Goal: Task Accomplishment & Management: Manage account settings

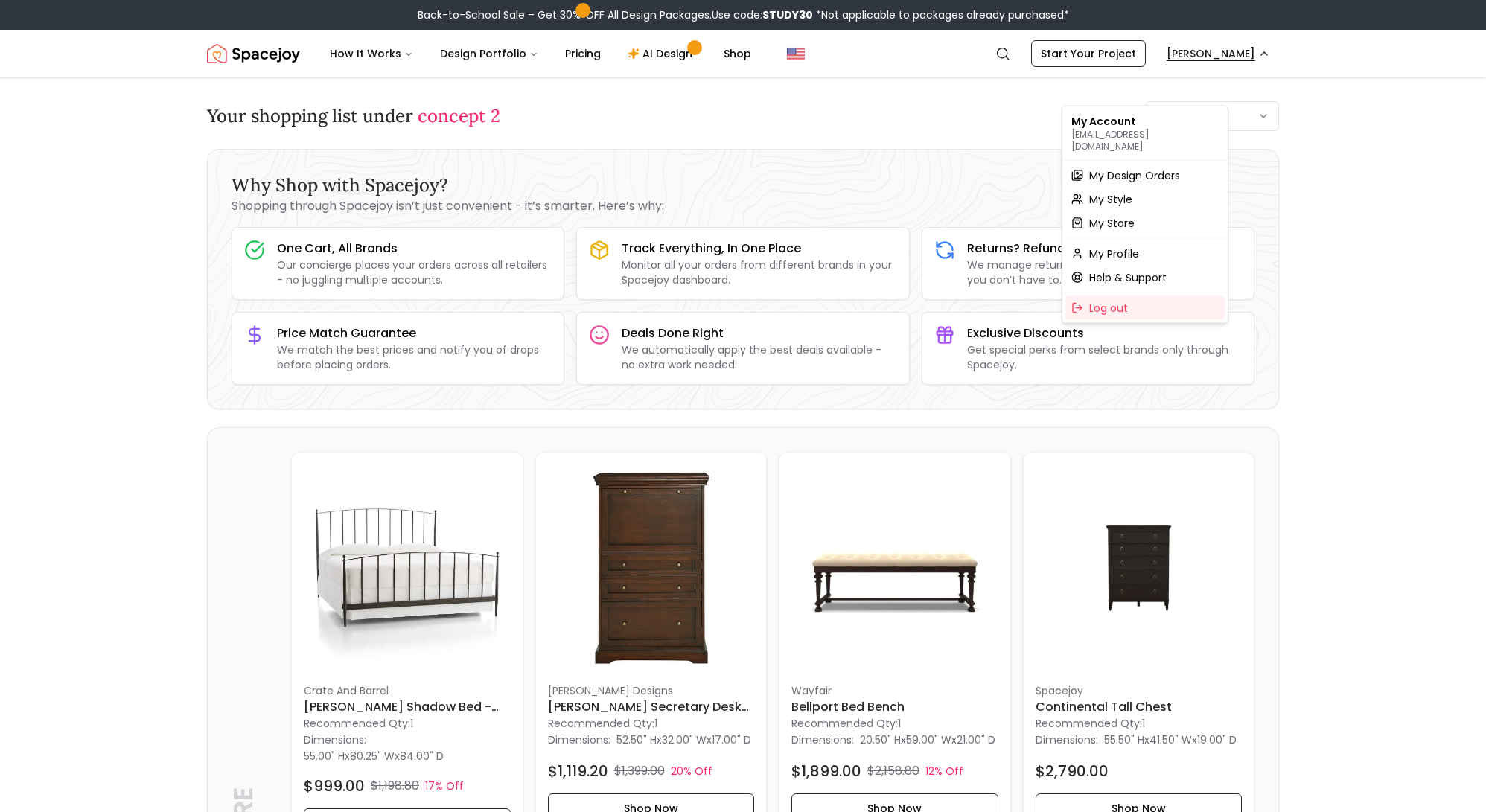
click at [1156, 182] on span "My Design Orders" at bounding box center [1133, 175] width 91 height 15
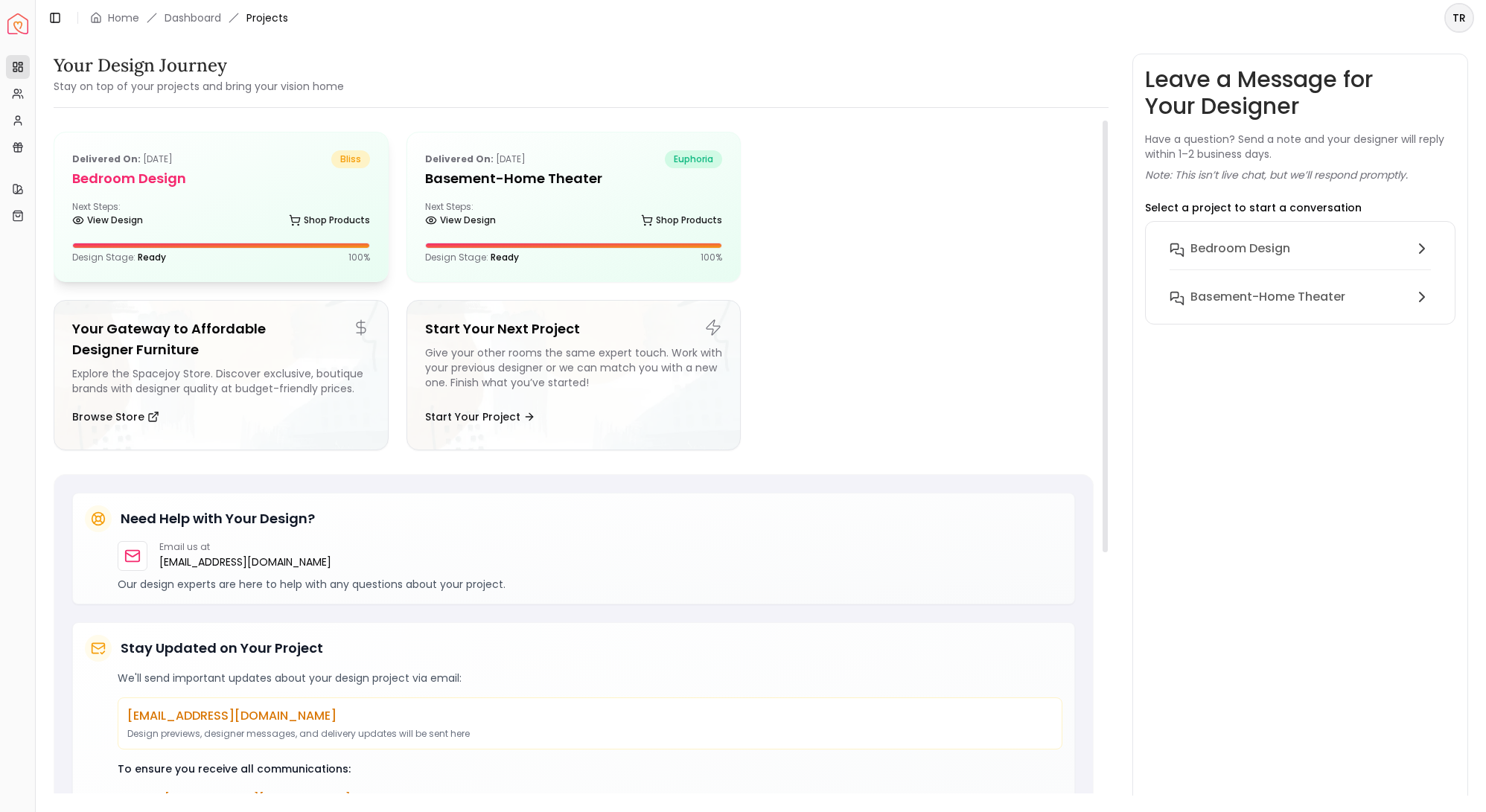
click at [206, 231] on div "Next Steps: View Design Shop Products" at bounding box center [221, 215] width 297 height 30
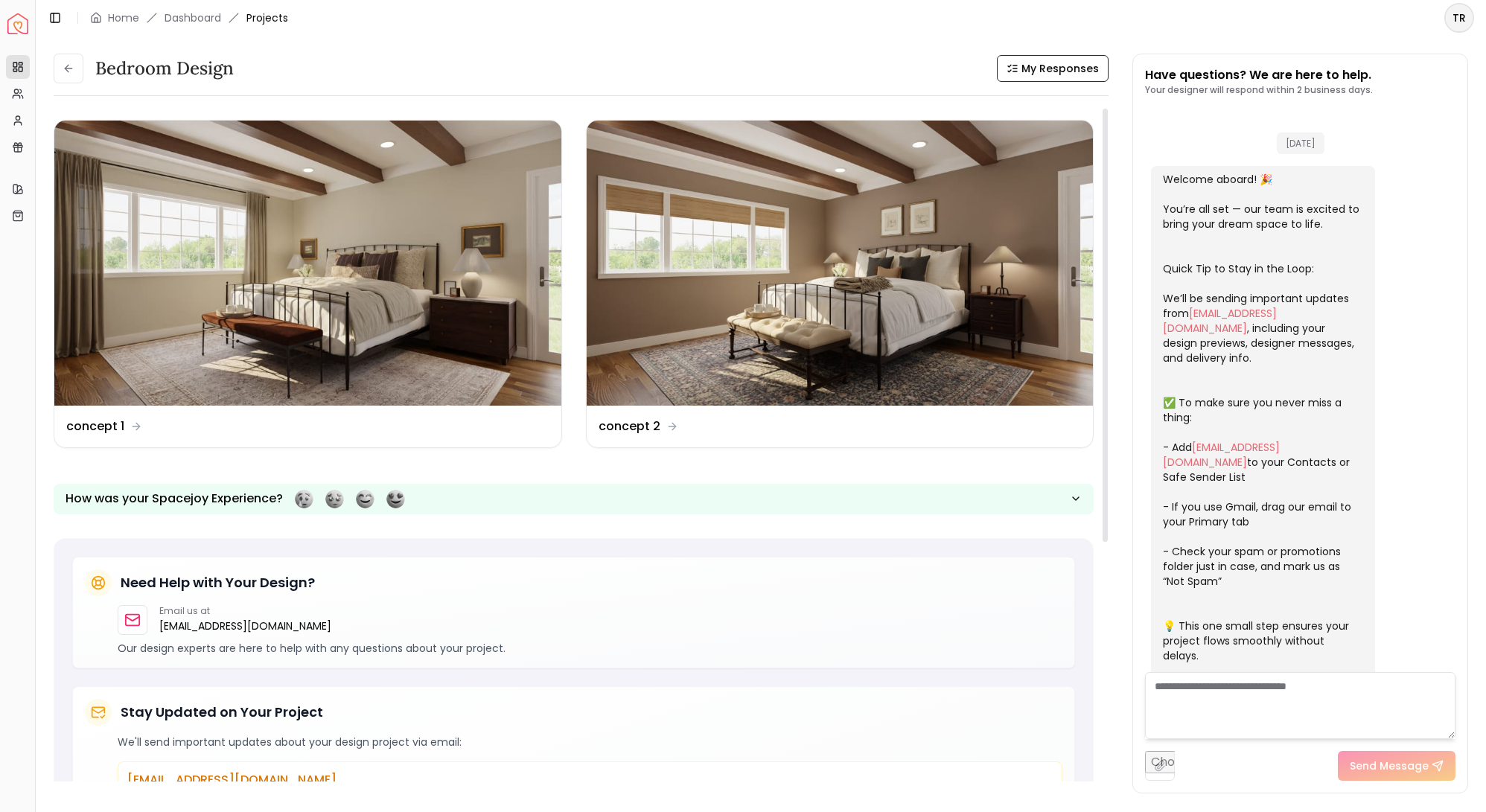
scroll to position [2587, 0]
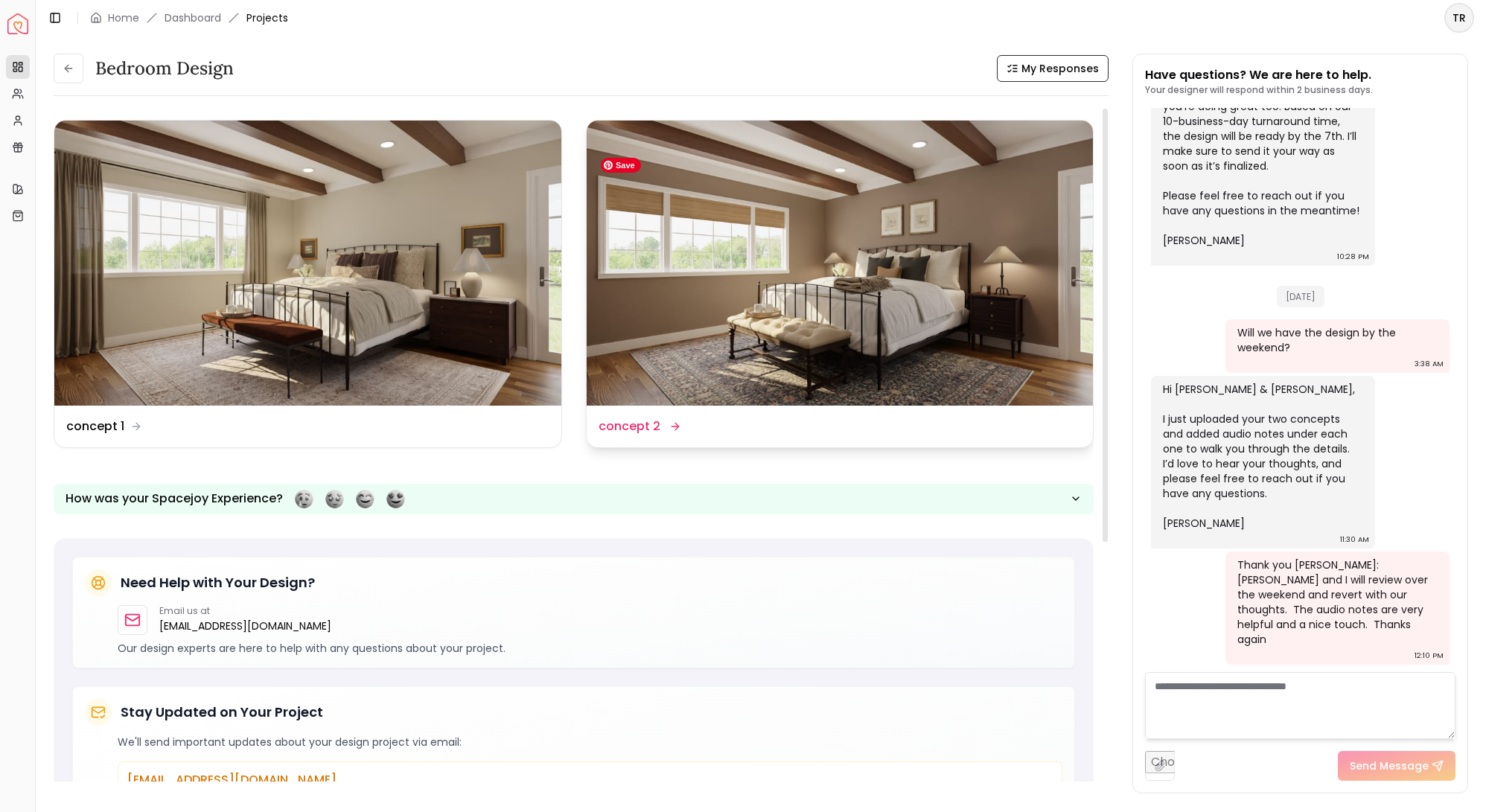
click at [749, 349] on img at bounding box center [840, 263] width 507 height 285
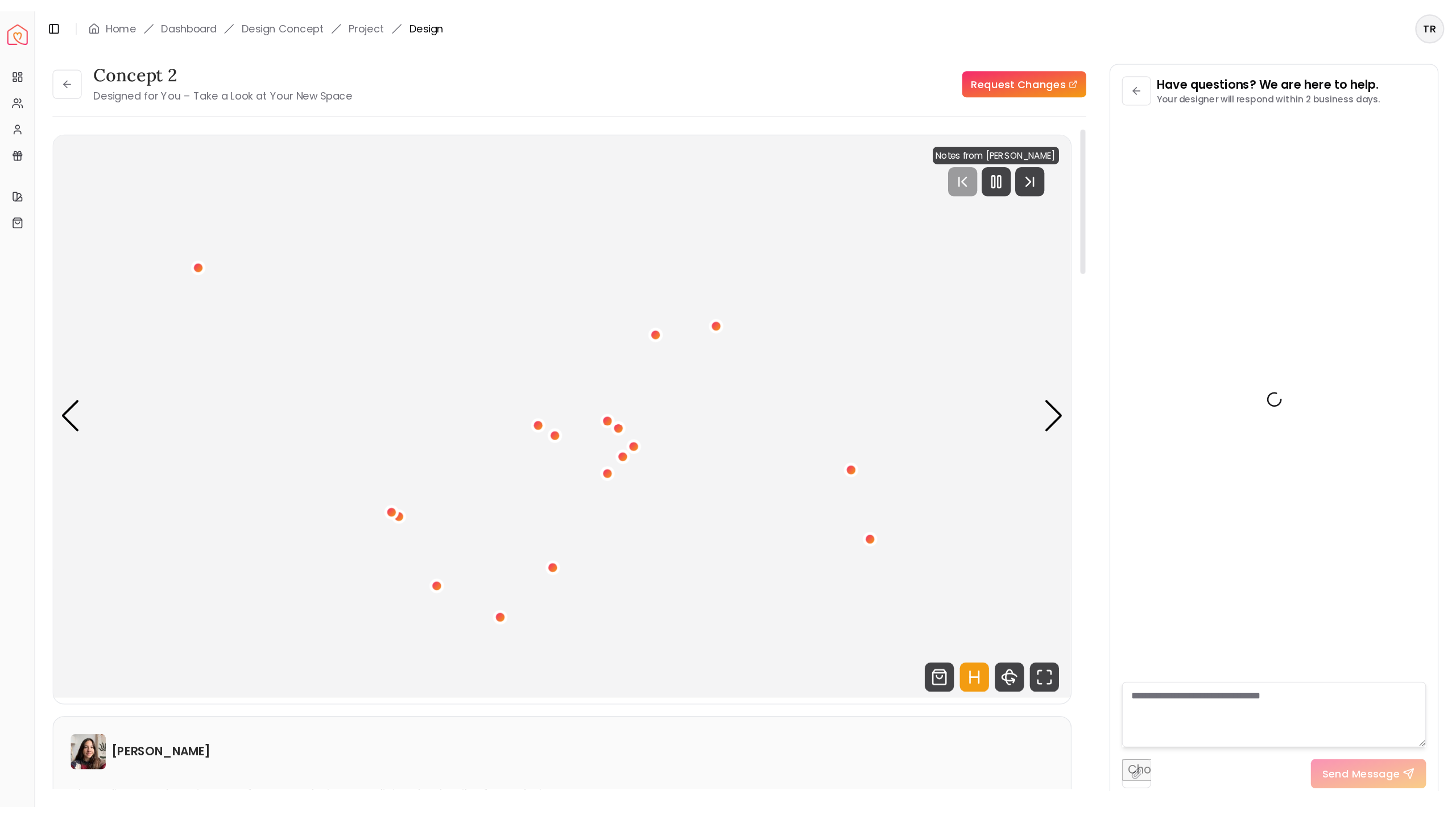
scroll to position [1993, 0]
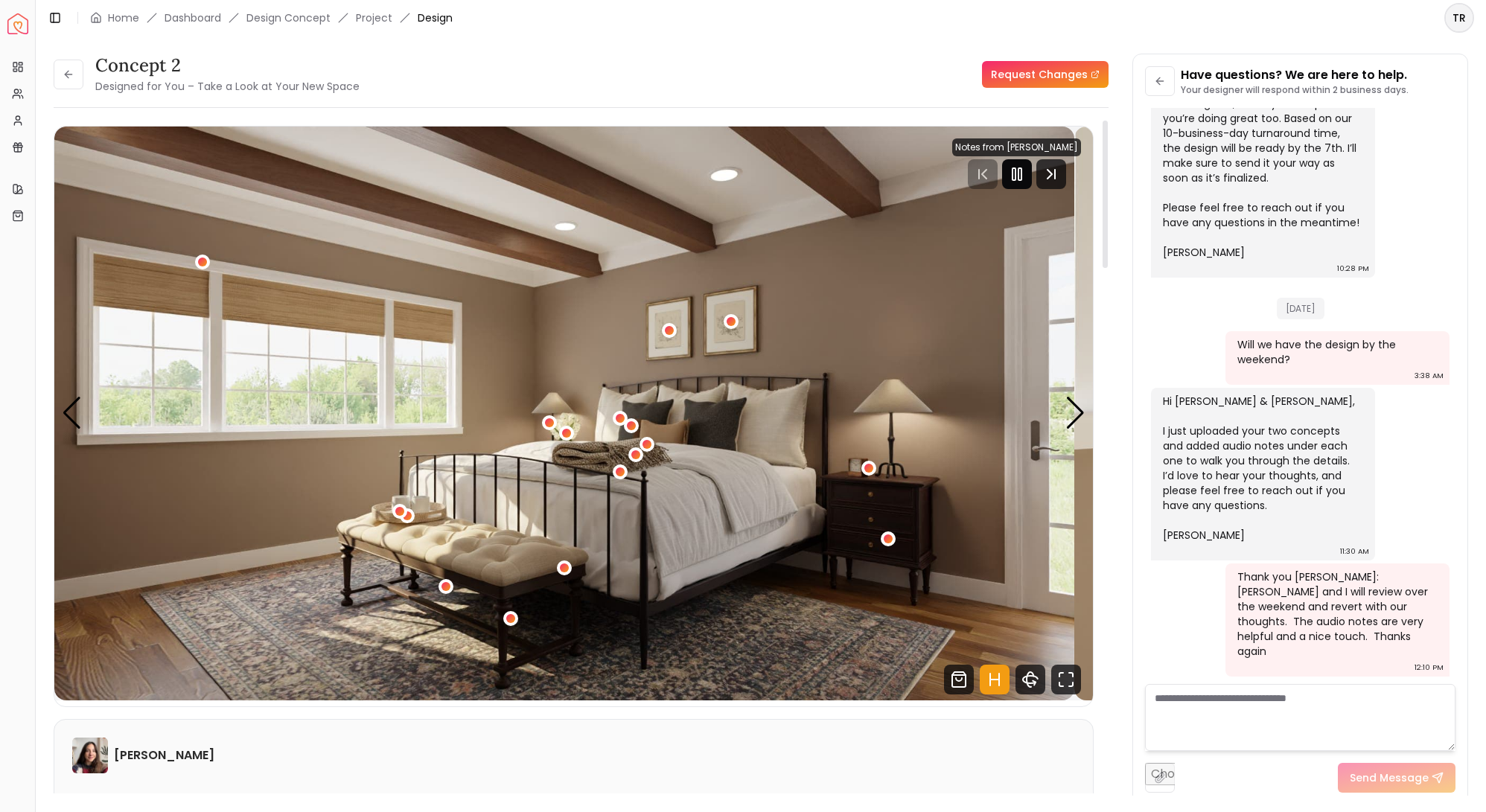
click at [1012, 180] on rect "Pause" at bounding box center [1013, 173] width 3 height 11
click at [1052, 695] on icon "Fullscreen" at bounding box center [1066, 679] width 30 height 30
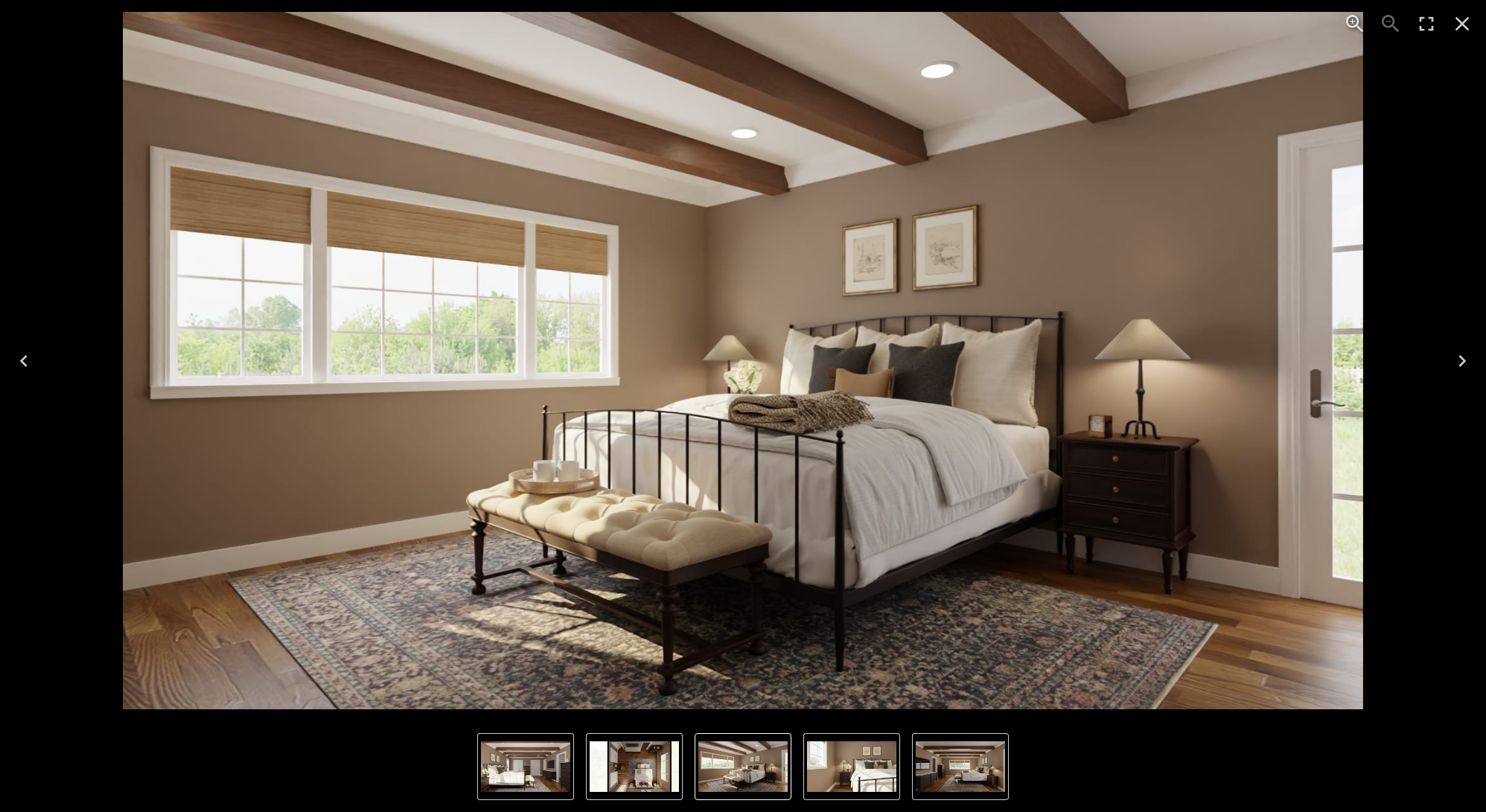
click at [1460, 358] on icon "Next" at bounding box center [1461, 360] width 24 height 24
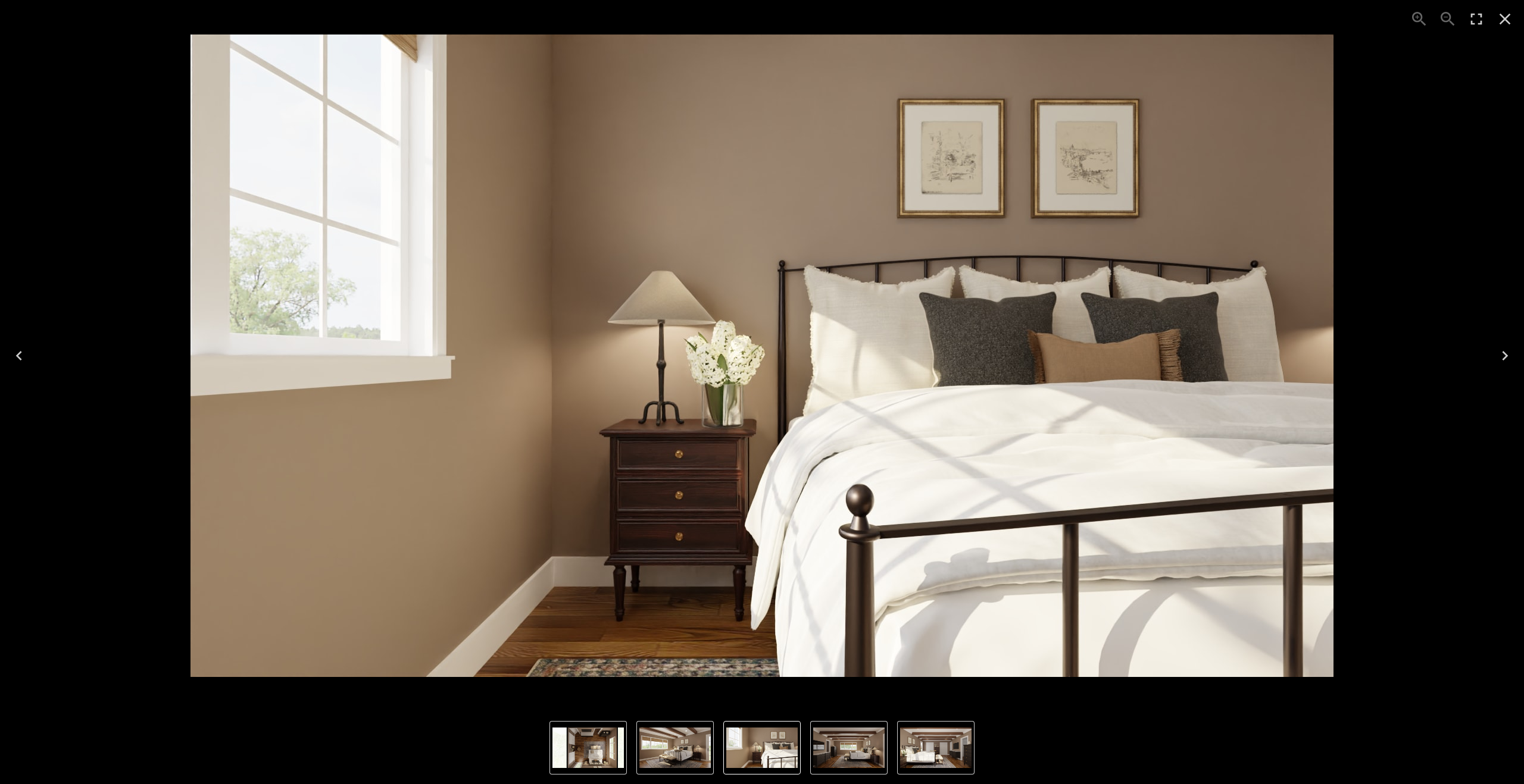
scroll to position [1490, 0]
click at [1188, 352] on icon "Next" at bounding box center [1505, 355] width 19 height 19
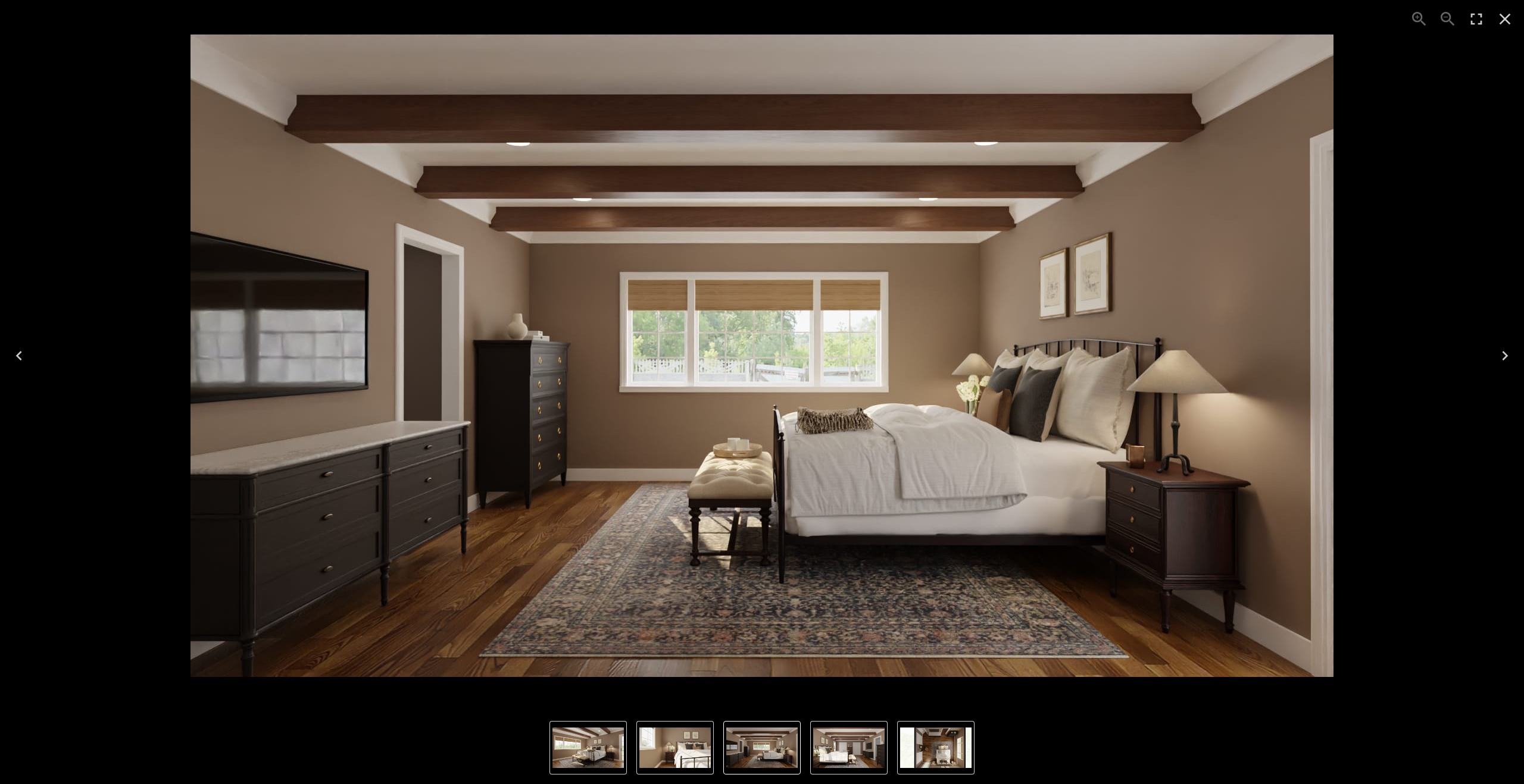
click at [1188, 357] on icon "Next" at bounding box center [1505, 356] width 6 height 9
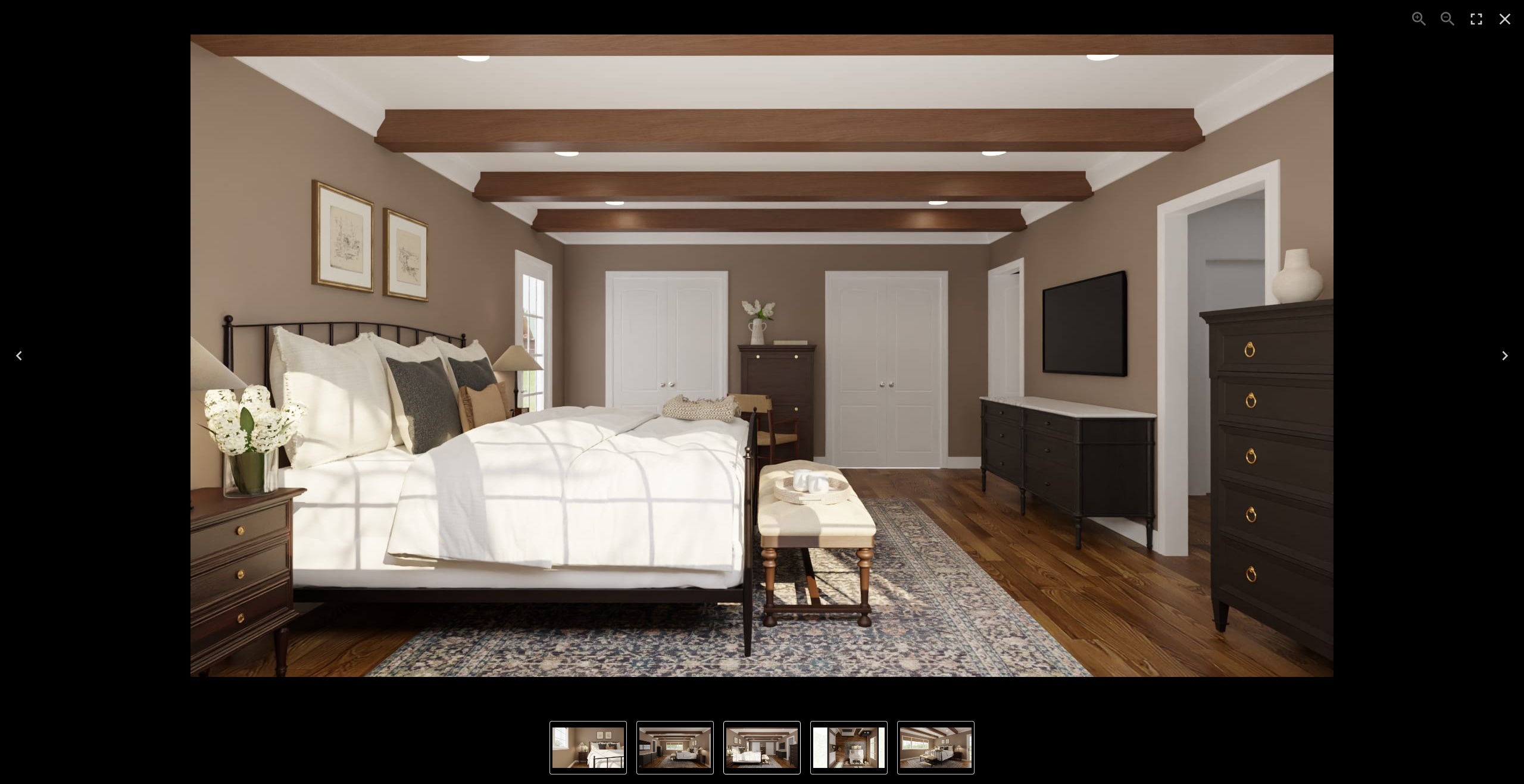
click at [1188, 351] on icon "Next" at bounding box center [1505, 355] width 19 height 19
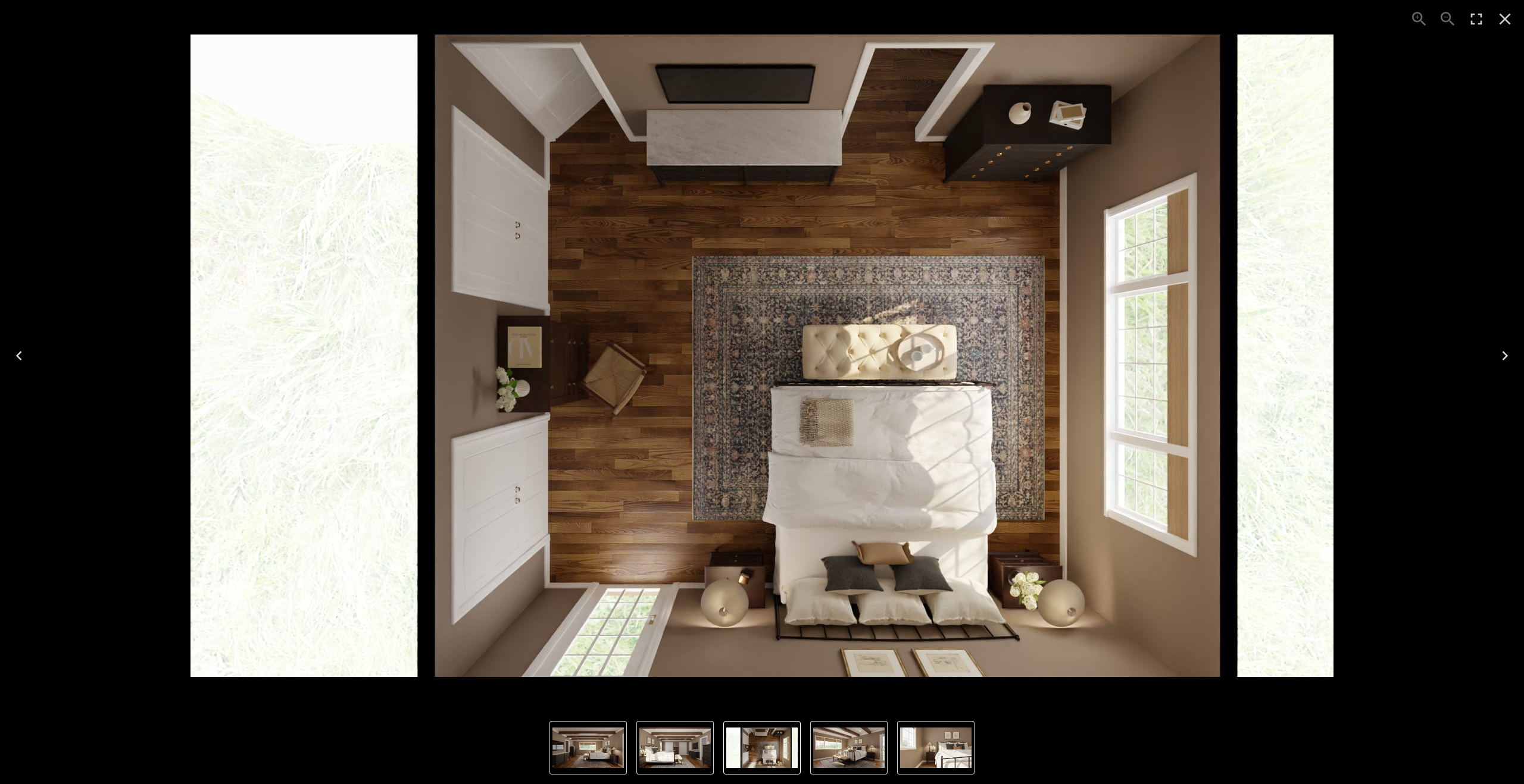
click at [14, 355] on icon "Previous" at bounding box center [18, 355] width 19 height 19
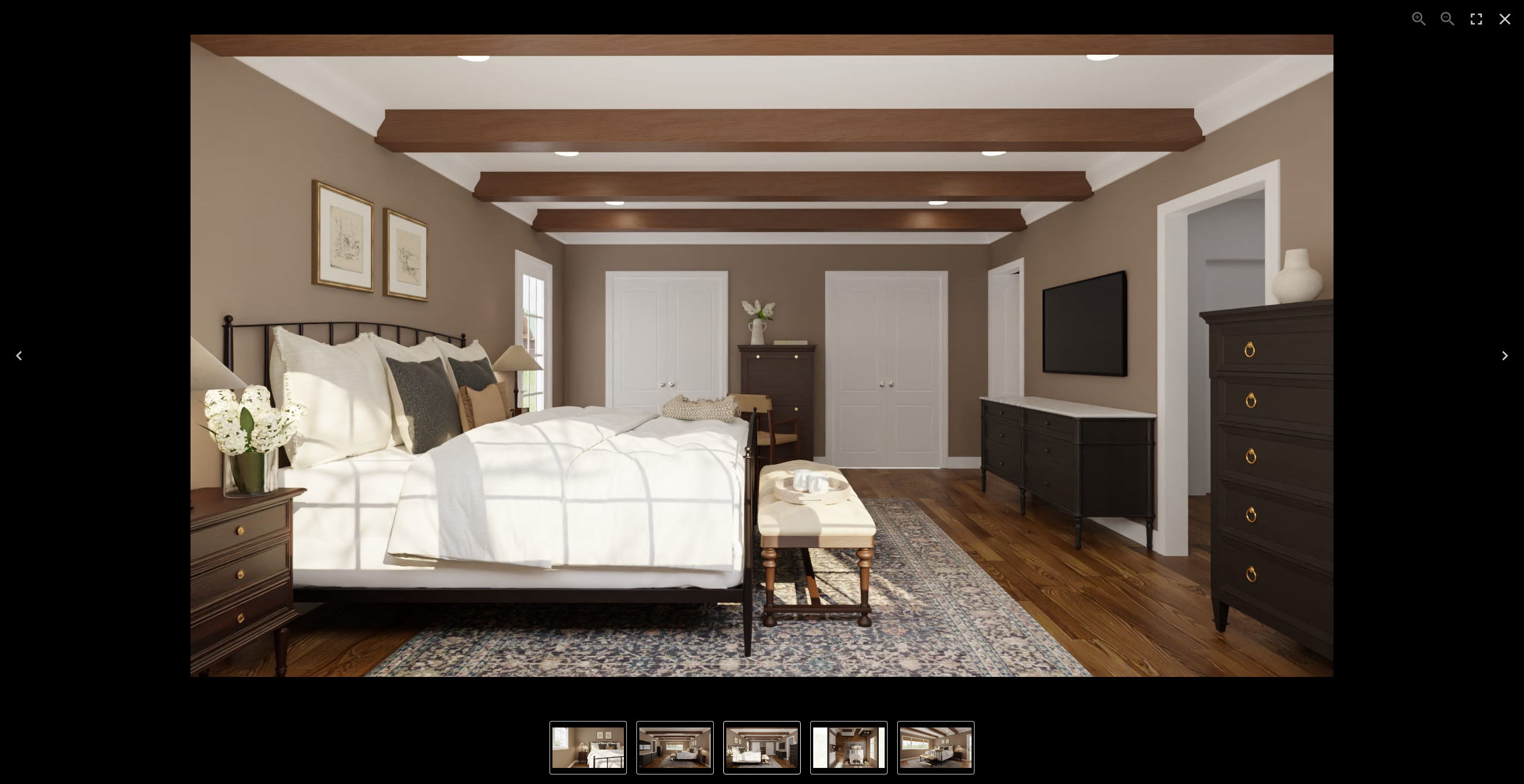
click at [14, 355] on icon "Previous" at bounding box center [18, 355] width 19 height 19
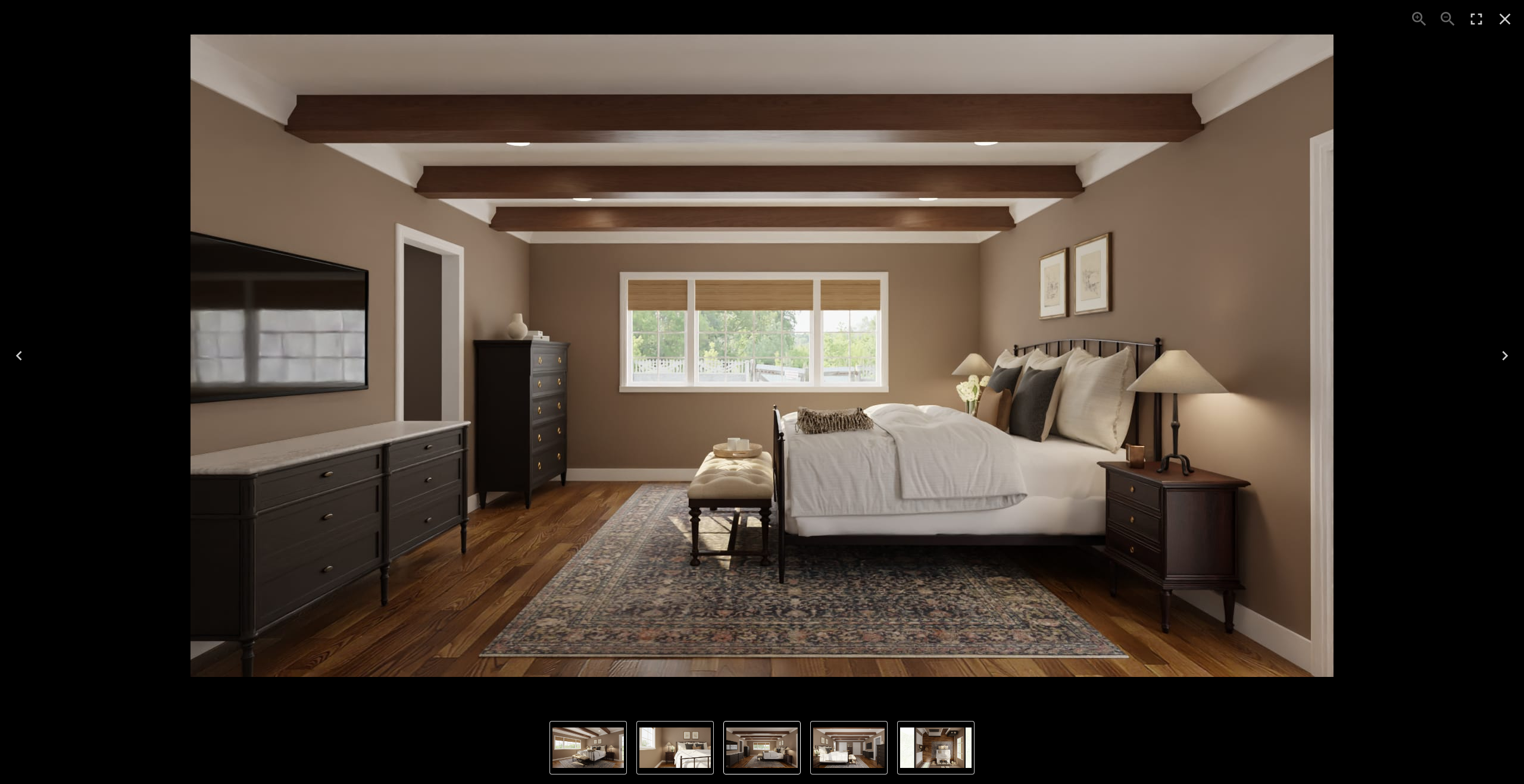
click at [14, 355] on icon "Previous" at bounding box center [18, 355] width 19 height 19
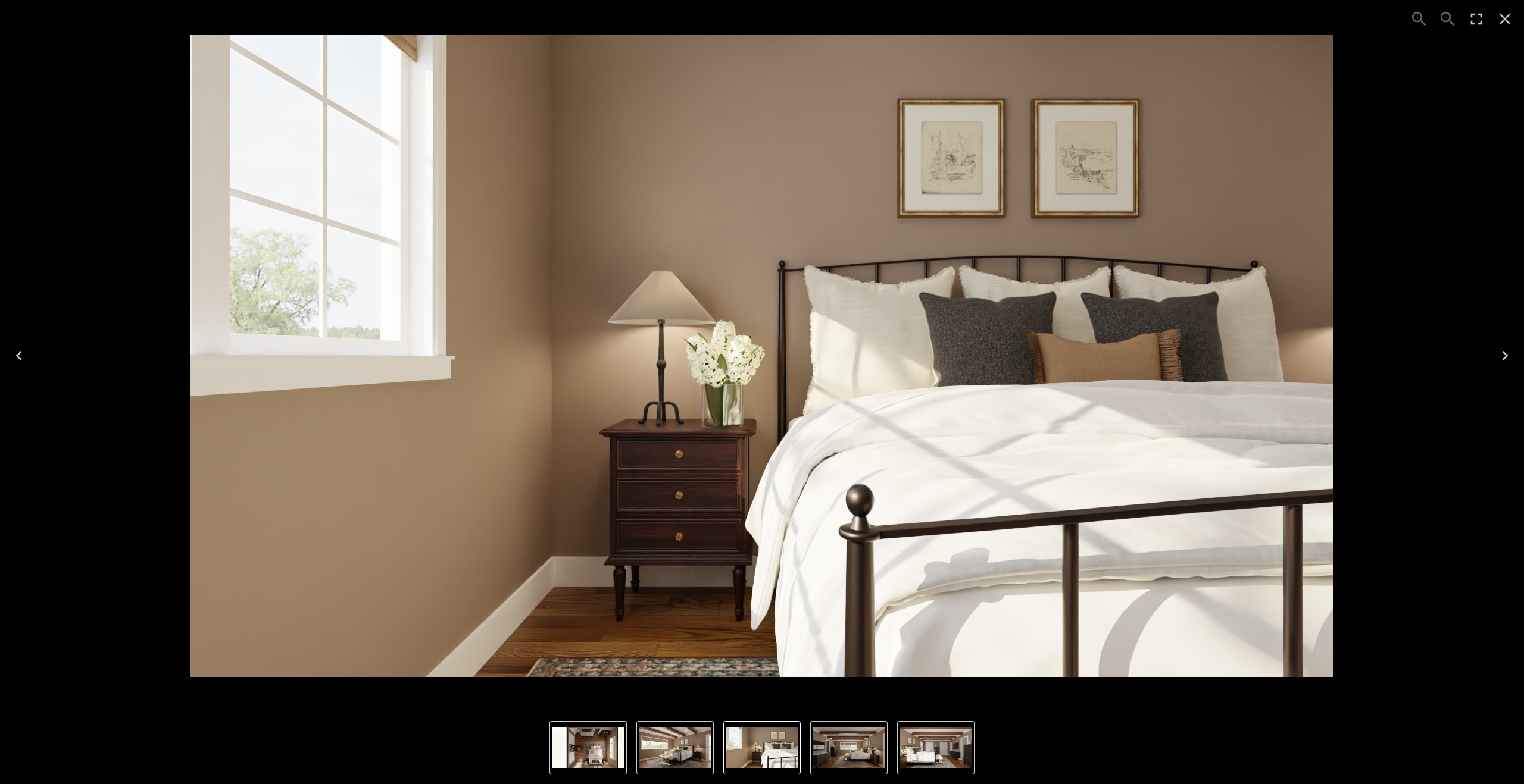
click at [14, 355] on icon "Previous" at bounding box center [18, 355] width 19 height 19
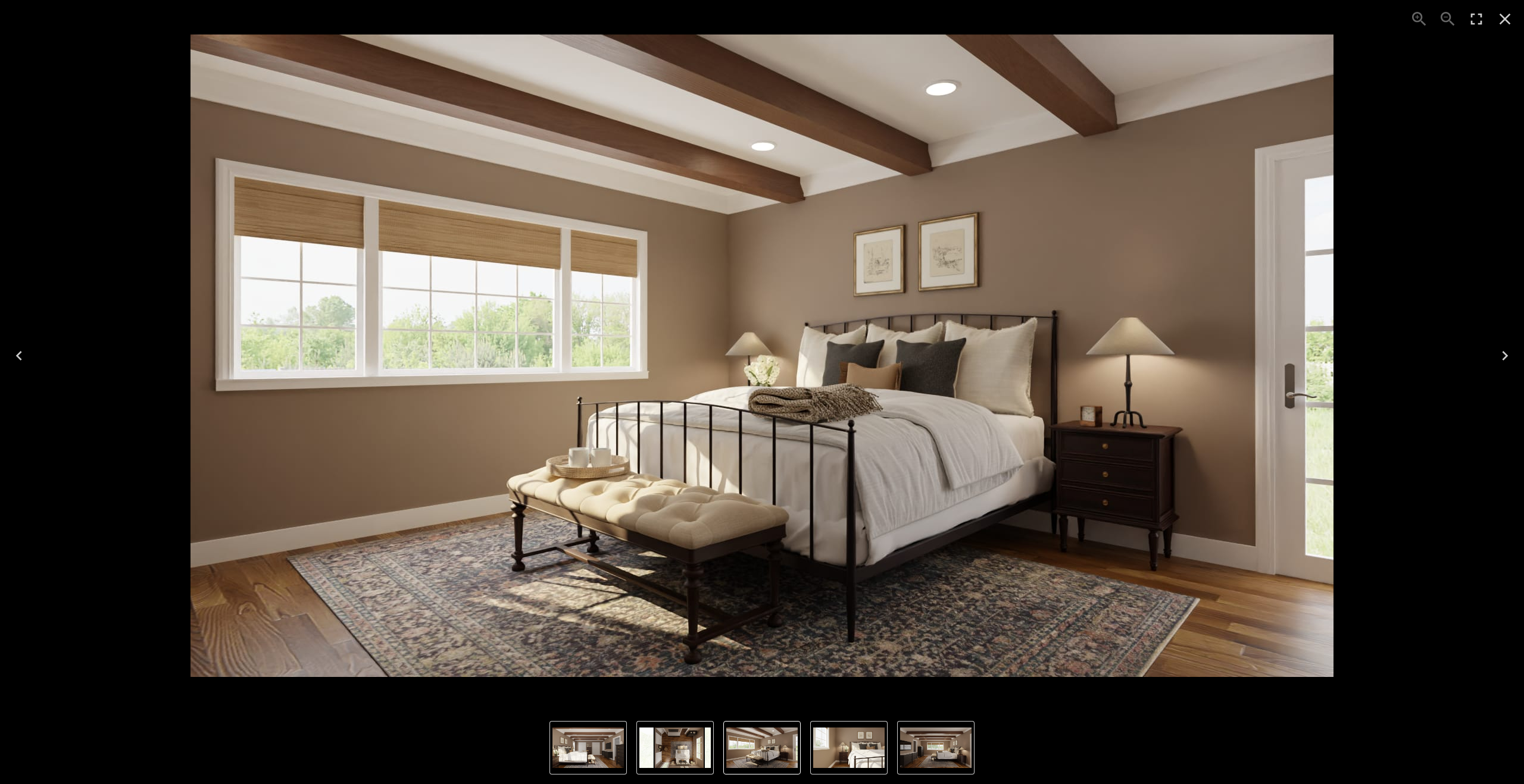
click at [14, 355] on icon "Previous" at bounding box center [18, 355] width 19 height 19
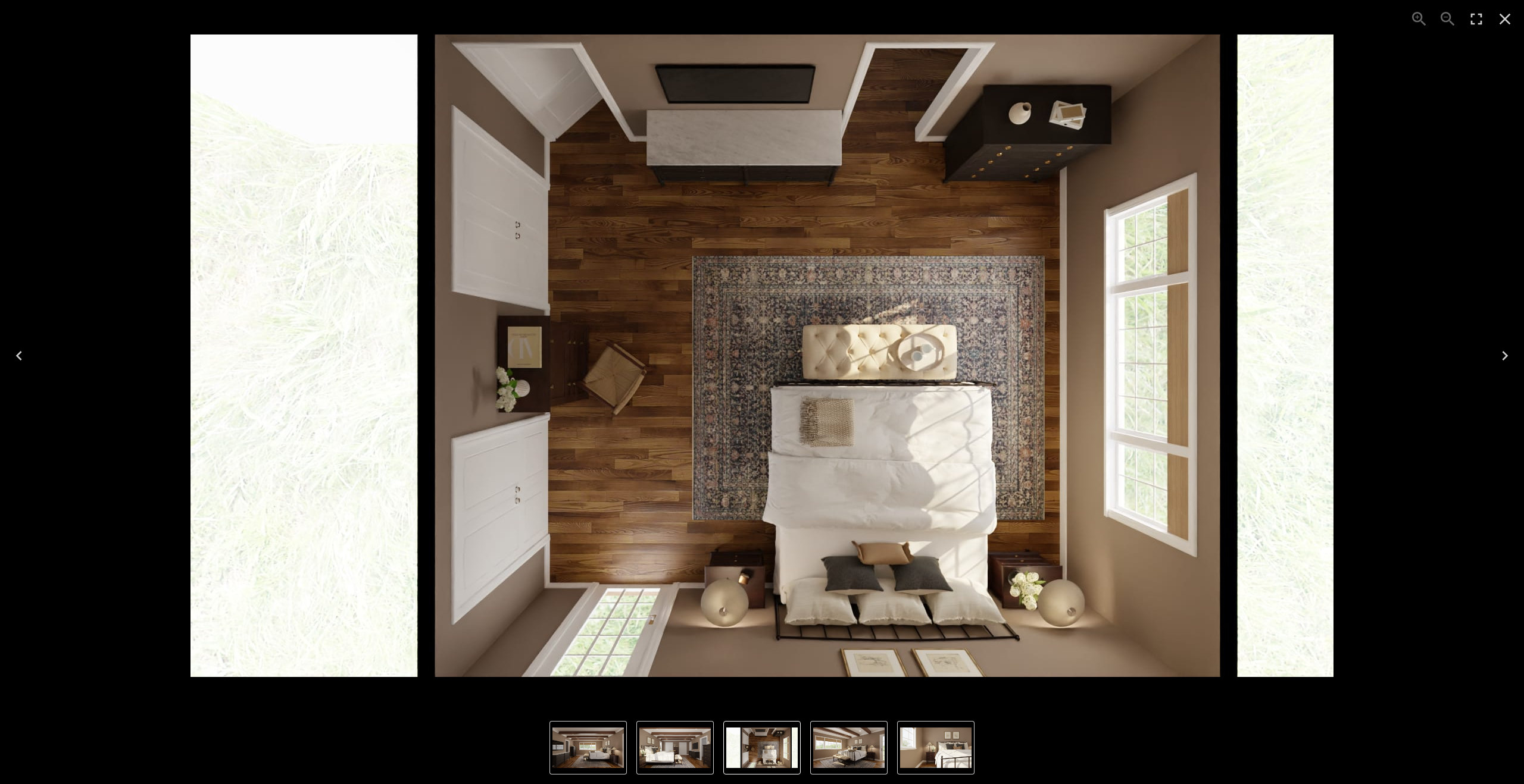
click at [14, 355] on icon "Previous" at bounding box center [18, 355] width 19 height 19
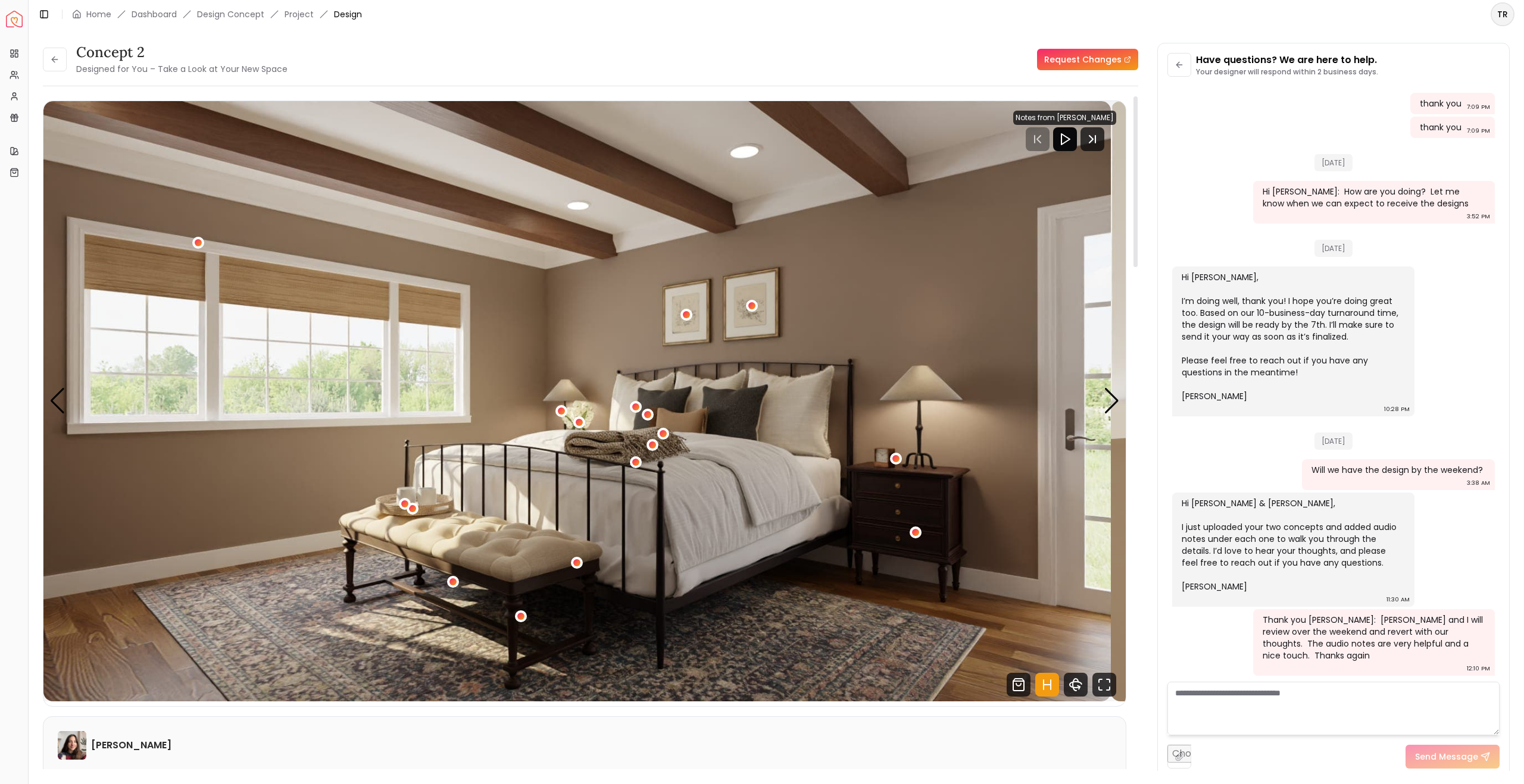
click at [1053, 151] on div at bounding box center [1064, 139] width 24 height 24
click at [508, 277] on img "1 / 5" at bounding box center [577, 402] width 1067 height 600
click at [1078, 144] on rect "Pause" at bounding box center [1079, 139] width 2 height 9
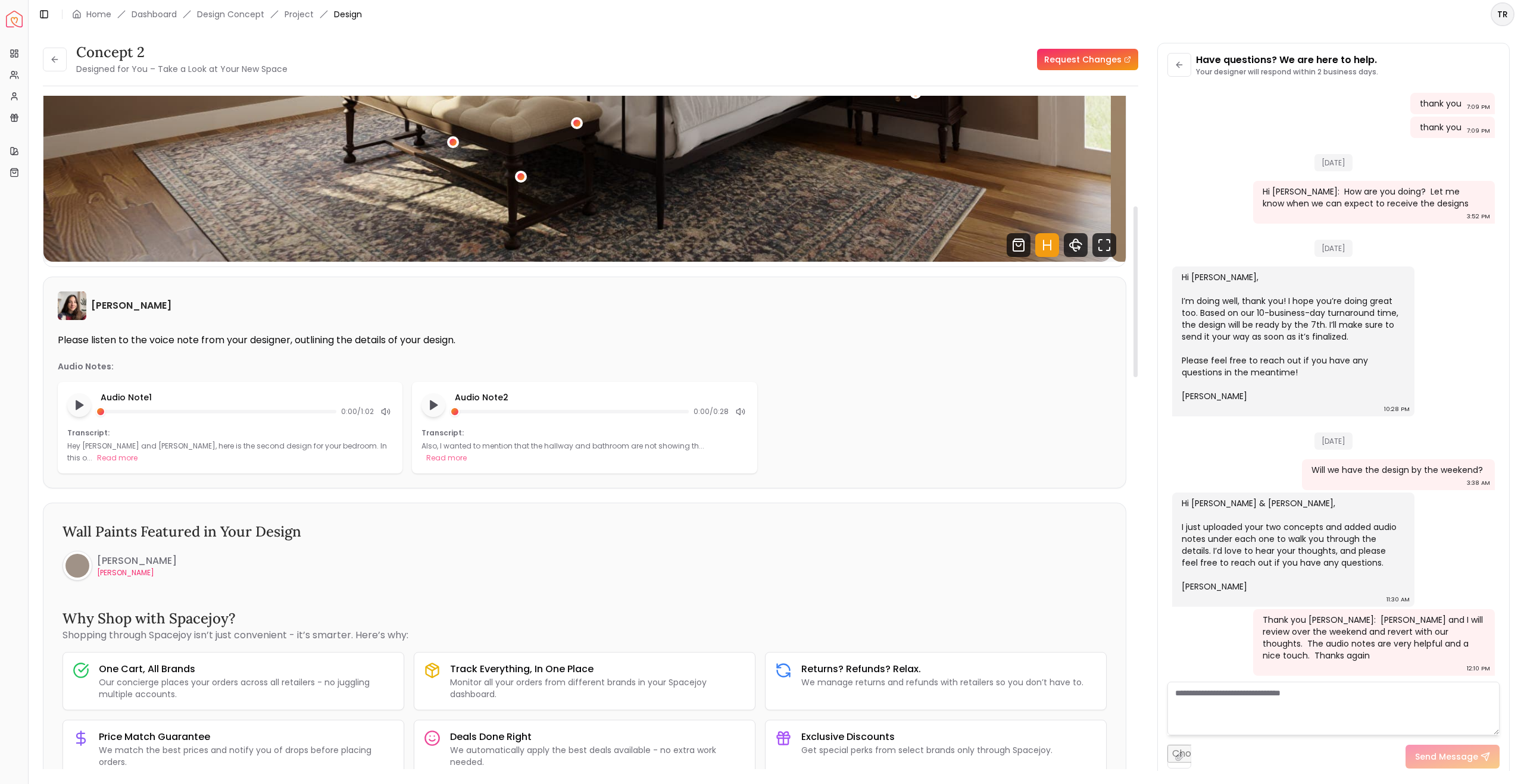
scroll to position [450, 0]
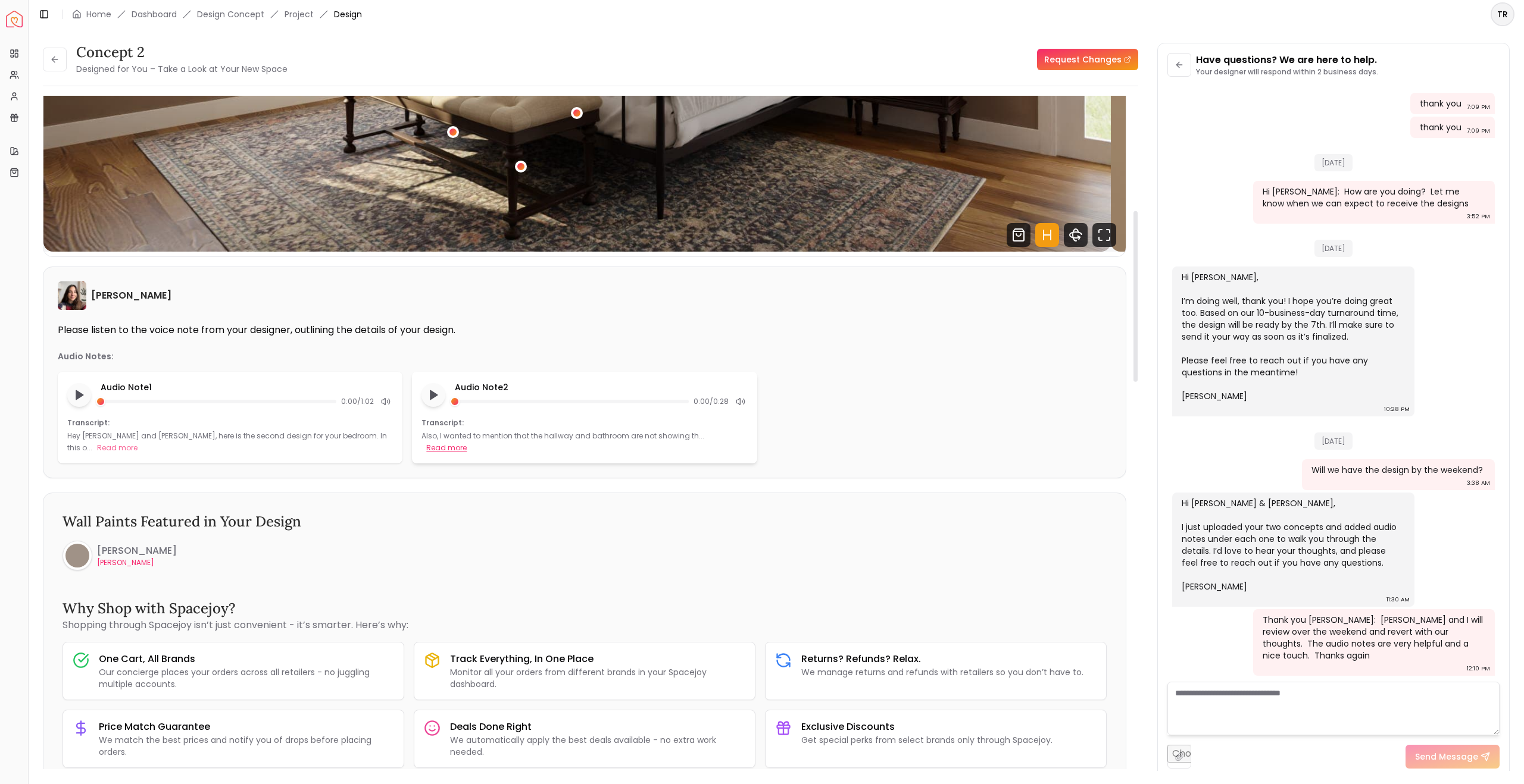
click at [467, 454] on button "Read more" at bounding box center [446, 448] width 40 height 12
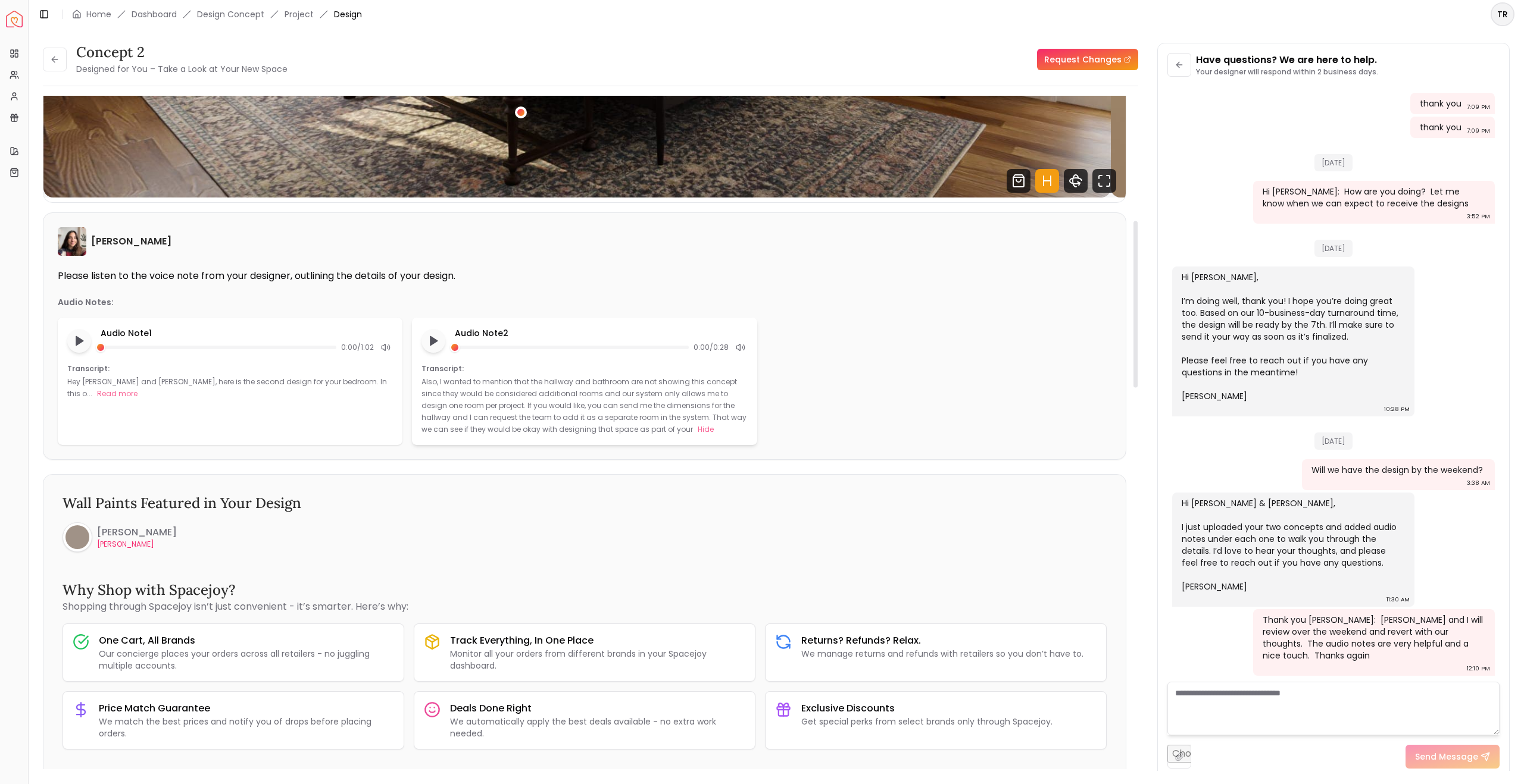
scroll to position [504, 0]
click at [137, 399] on button "Read more" at bounding box center [117, 393] width 40 height 12
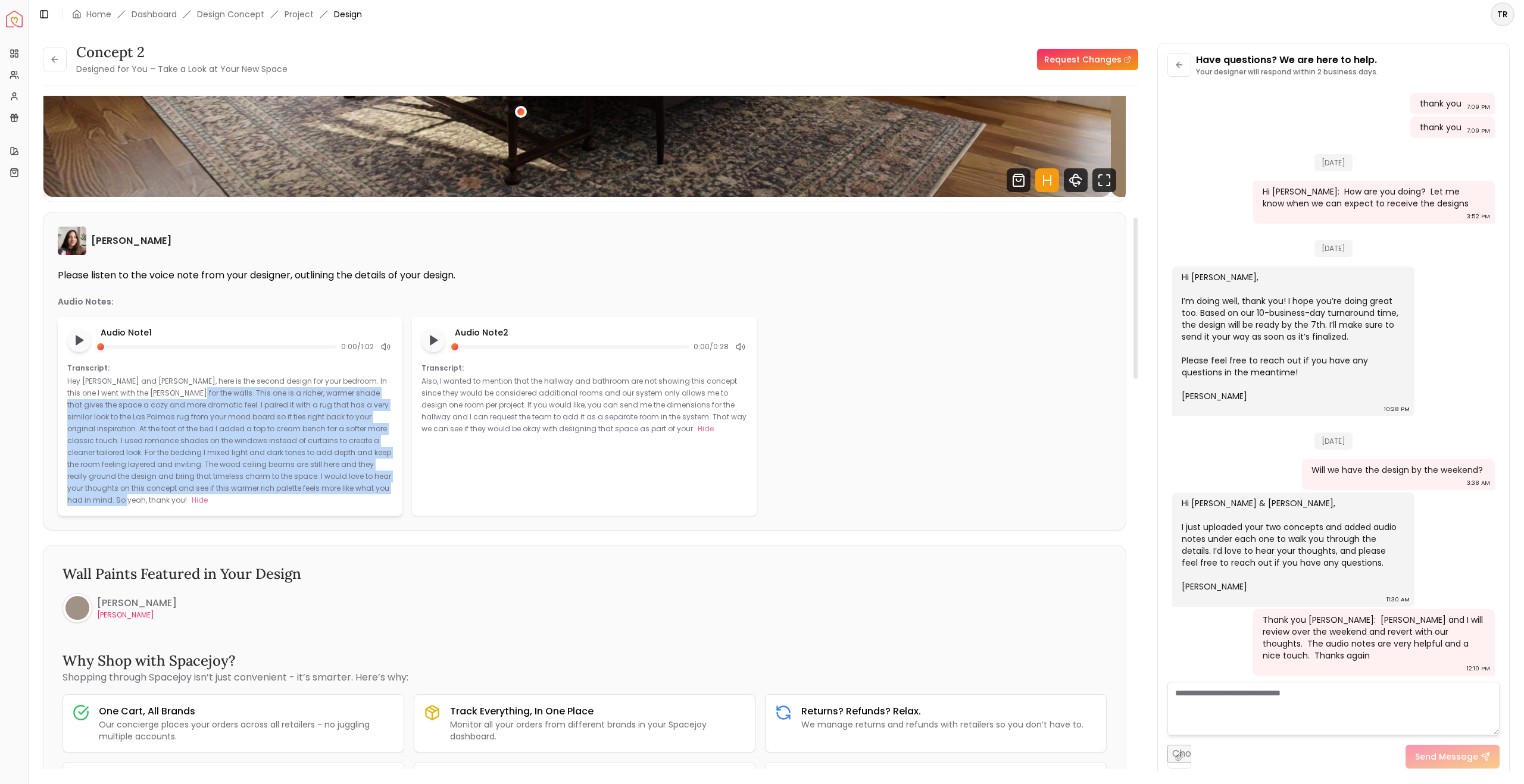
drag, startPoint x: 310, startPoint y: 466, endPoint x: 341, endPoint y: 625, distance: 162.0
click at [341, 507] on div "Hey [PERSON_NAME] and [PERSON_NAME], here is the second design for your bedroom…" at bounding box center [229, 441] width 326 height 131
copy p "This one is a richer, warmer shade that gives the space a cozy and more dramati…"
